Goal: Task Accomplishment & Management: Complete application form

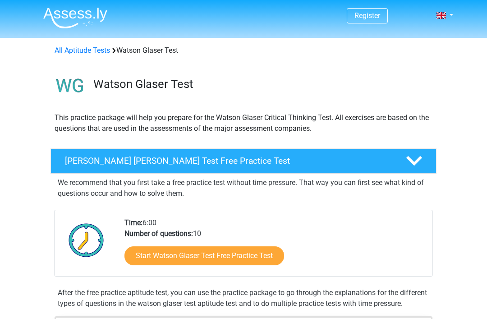
click at [241, 261] on link "Start Watson Glaser Test Free Practice Test" at bounding box center [205, 255] width 160 height 19
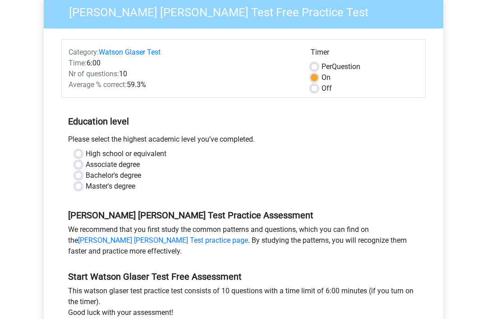
scroll to position [79, 0]
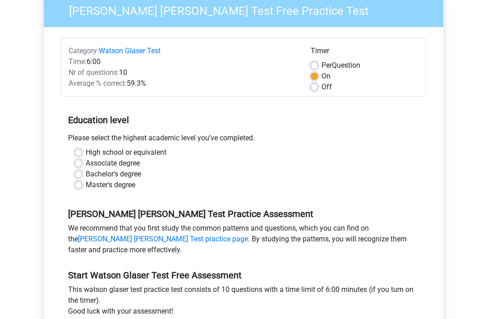
click at [86, 152] on label "High school or equivalent" at bounding box center [126, 153] width 81 height 11
click at [81, 152] on input "High school or equivalent" at bounding box center [78, 152] width 7 height 9
radio input "true"
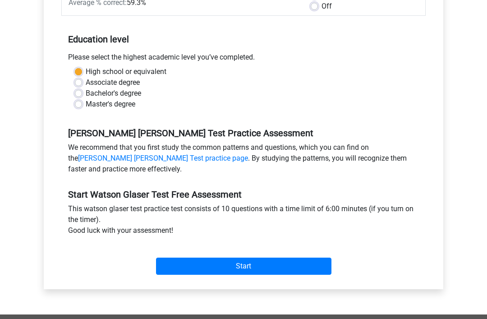
scroll to position [160, 0]
click at [265, 268] on input "Start" at bounding box center [243, 266] width 175 height 17
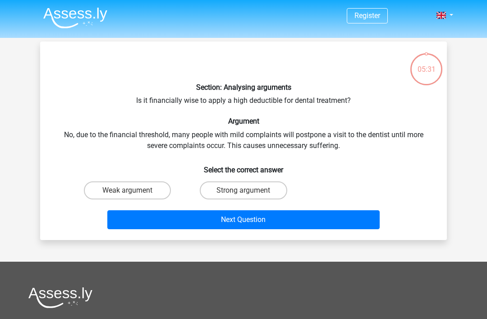
click at [152, 192] on label "Weak argument" at bounding box center [127, 190] width 87 height 18
click at [134, 192] on input "Weak argument" at bounding box center [131, 193] width 6 height 6
radio input "true"
click at [256, 196] on label "Strong argument" at bounding box center [243, 190] width 87 height 18
click at [249, 196] on input "Strong argument" at bounding box center [247, 193] width 6 height 6
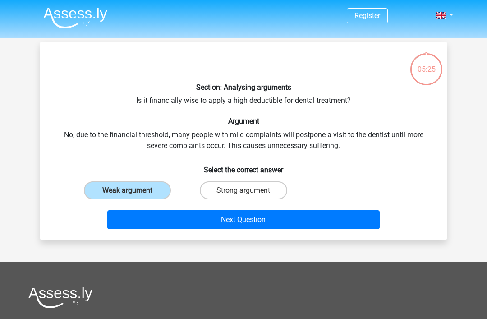
radio input "true"
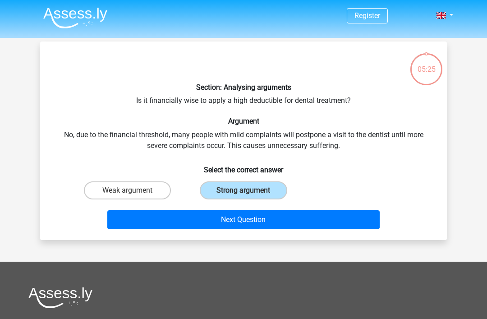
click at [287, 220] on button "Next Question" at bounding box center [243, 219] width 273 height 19
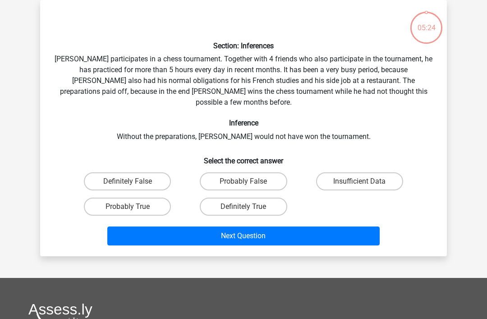
scroll to position [42, 0]
click at [263, 198] on label "Definitely True" at bounding box center [243, 207] width 87 height 18
click at [249, 207] on input "Definitely True" at bounding box center [247, 210] width 6 height 6
radio input "true"
click at [282, 226] on button "Next Question" at bounding box center [243, 235] width 273 height 19
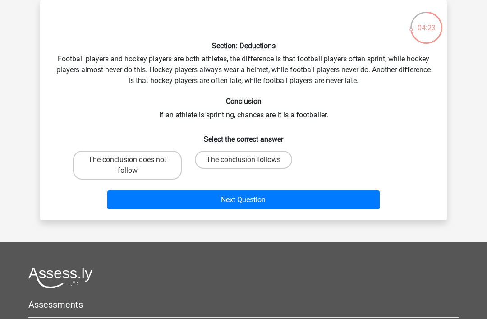
click at [166, 165] on label "The conclusion does not follow" at bounding box center [127, 165] width 109 height 29
click at [134, 165] on input "The conclusion does not follow" at bounding box center [131, 163] width 6 height 6
radio input "true"
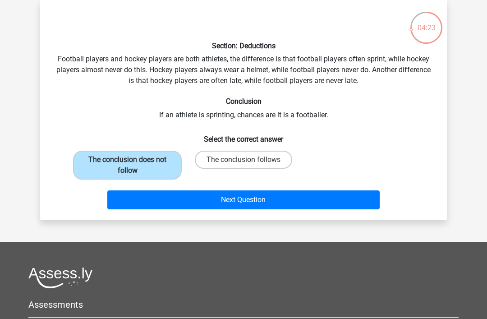
click at [246, 208] on button "Next Question" at bounding box center [243, 199] width 273 height 19
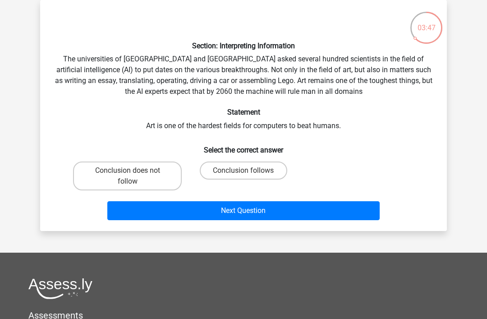
click at [252, 170] on label "Conclusion follows" at bounding box center [243, 170] width 87 height 18
click at [249, 171] on input "Conclusion follows" at bounding box center [247, 174] width 6 height 6
radio input "true"
click at [276, 216] on button "Next Question" at bounding box center [243, 210] width 273 height 19
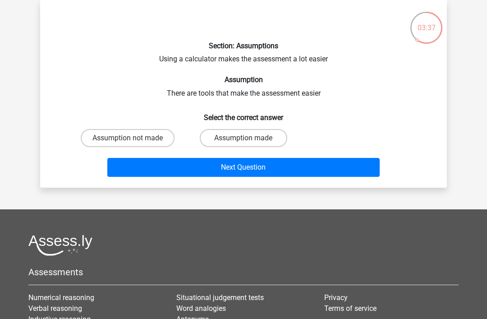
click at [250, 138] on label "Assumption made" at bounding box center [243, 138] width 87 height 18
click at [249, 138] on input "Assumption made" at bounding box center [247, 141] width 6 height 6
radio input "true"
click at [254, 168] on button "Next Question" at bounding box center [243, 167] width 273 height 19
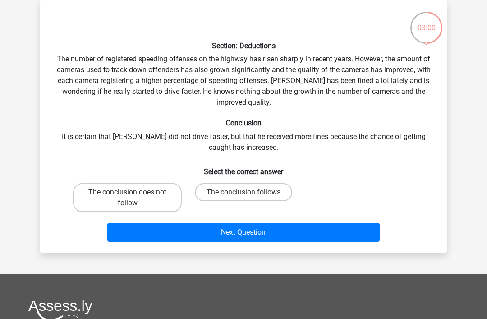
click at [153, 197] on label "The conclusion does not follow" at bounding box center [127, 197] width 109 height 29
click at [134, 197] on input "The conclusion does not follow" at bounding box center [131, 195] width 6 height 6
radio input "true"
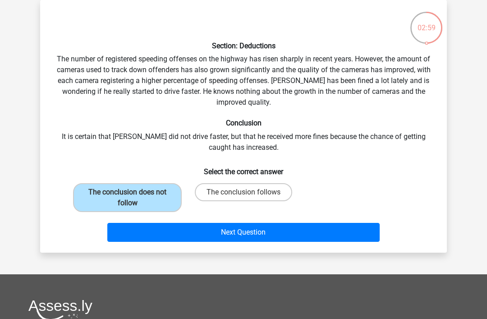
click at [251, 235] on button "Next Question" at bounding box center [243, 232] width 273 height 19
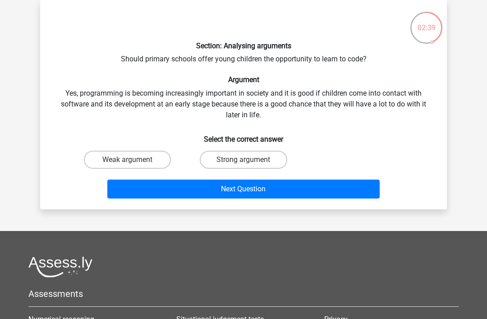
click at [151, 165] on label "Weak argument" at bounding box center [127, 160] width 87 height 18
click at [134, 165] on input "Weak argument" at bounding box center [131, 163] width 6 height 6
radio input "true"
click at [253, 191] on button "Next Question" at bounding box center [243, 189] width 273 height 19
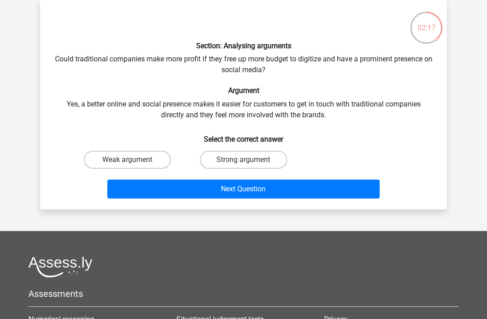
click at [252, 160] on label "Strong argument" at bounding box center [243, 160] width 87 height 18
click at [249, 160] on input "Strong argument" at bounding box center [247, 163] width 6 height 6
radio input "true"
click at [304, 186] on button "Next Question" at bounding box center [243, 189] width 273 height 19
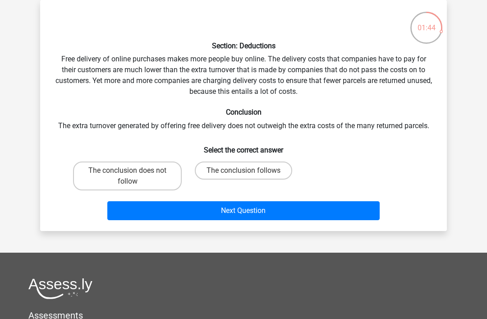
click at [271, 170] on label "The conclusion follows" at bounding box center [243, 170] width 97 height 18
click at [249, 171] on input "The conclusion follows" at bounding box center [247, 174] width 6 height 6
radio input "true"
click at [286, 213] on button "Next Question" at bounding box center [243, 210] width 273 height 19
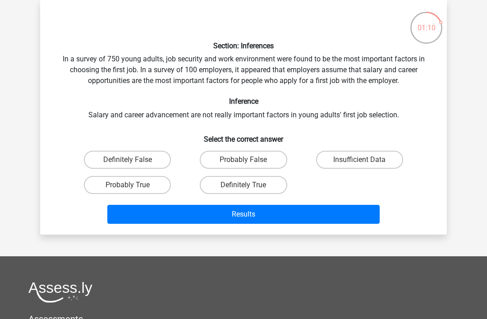
click at [345, 165] on label "Insufficient Data" at bounding box center [359, 160] width 87 height 18
click at [360, 165] on input "Insufficient Data" at bounding box center [363, 163] width 6 height 6
radio input "true"
click at [292, 214] on button "Results" at bounding box center [243, 214] width 273 height 19
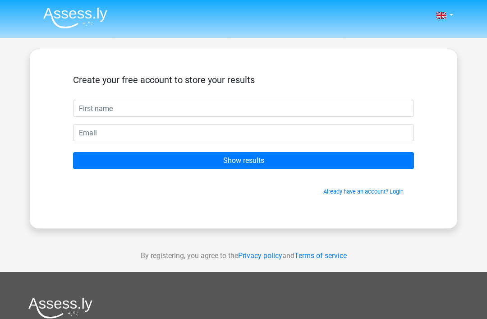
click at [375, 166] on input "Show results" at bounding box center [243, 160] width 341 height 17
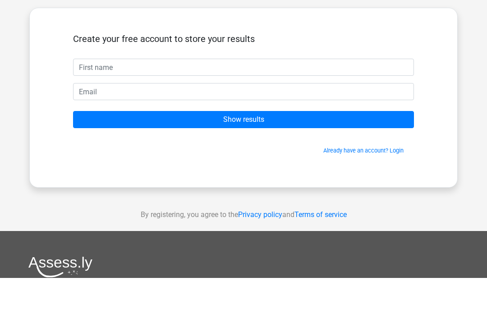
click at [446, 95] on div "Create your free account to store your results Show results Already have an acc…" at bounding box center [243, 139] width 429 height 180
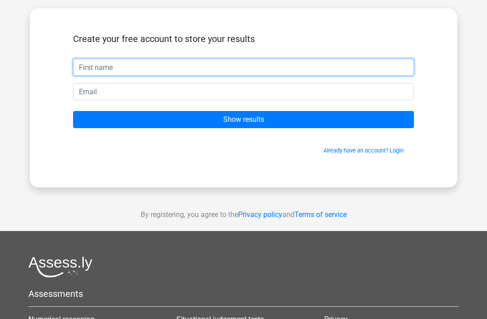
click at [153, 64] on input "text" at bounding box center [243, 67] width 341 height 17
type input "[PERSON_NAME]"
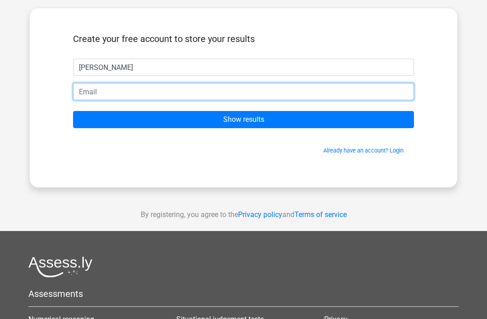
click at [103, 90] on input "email" at bounding box center [243, 91] width 341 height 17
type input "[EMAIL_ADDRESS][DOMAIN_NAME]"
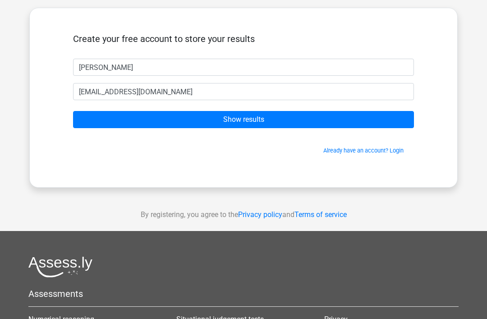
click at [294, 116] on input "Show results" at bounding box center [243, 119] width 341 height 17
